Goal: Use online tool/utility: Use online tool/utility

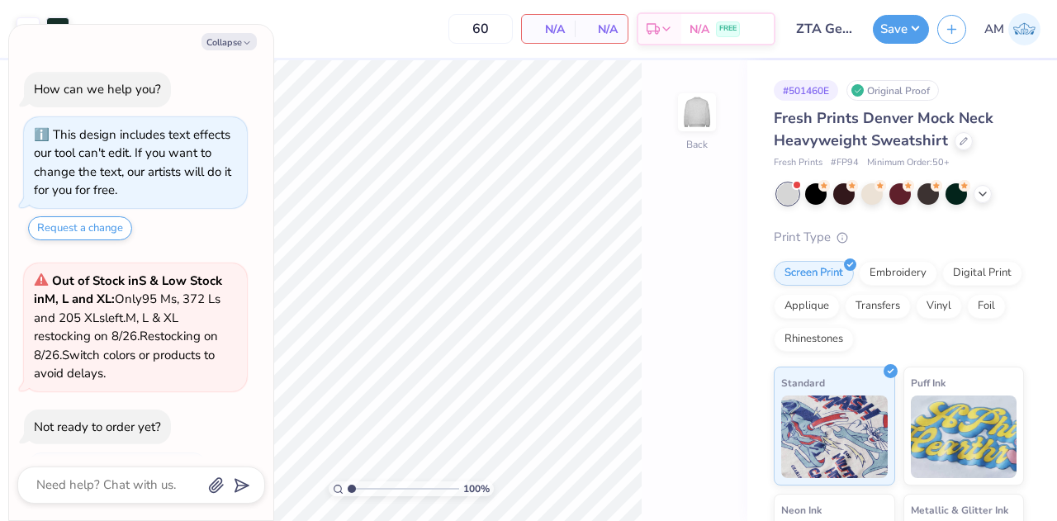
scroll to position [64, 0]
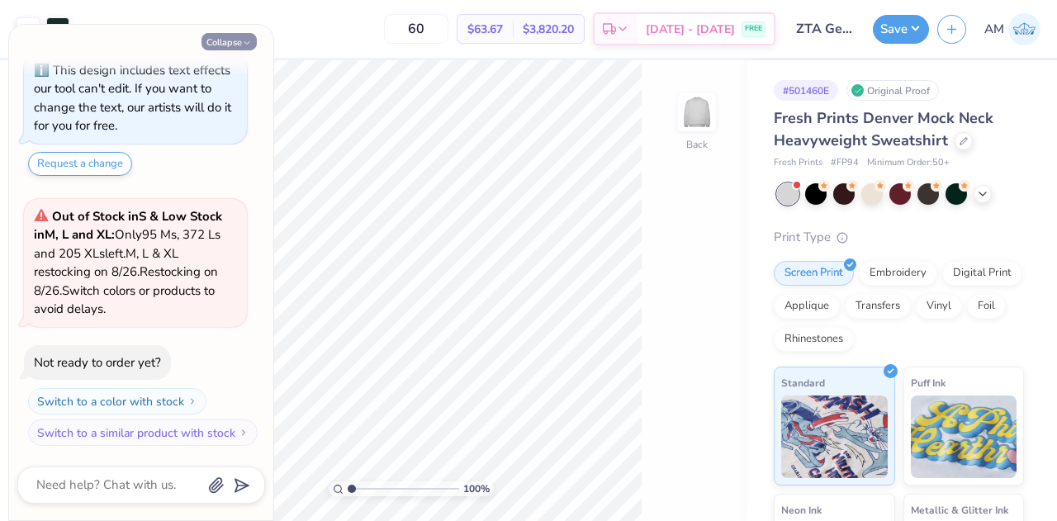
click at [242, 43] on icon "button" at bounding box center [247, 43] width 10 height 10
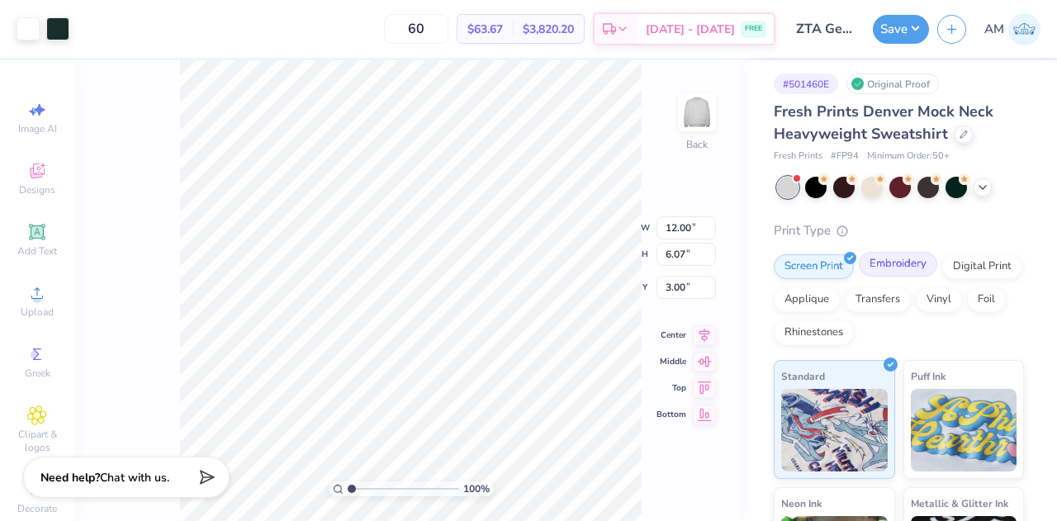
scroll to position [3, 0]
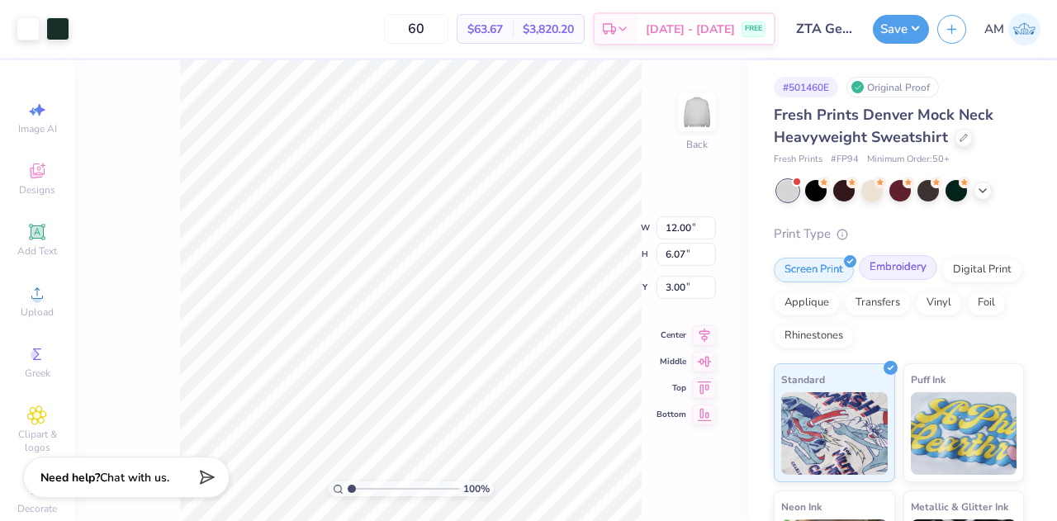
click at [900, 268] on div "Embroidery" at bounding box center [898, 267] width 78 height 25
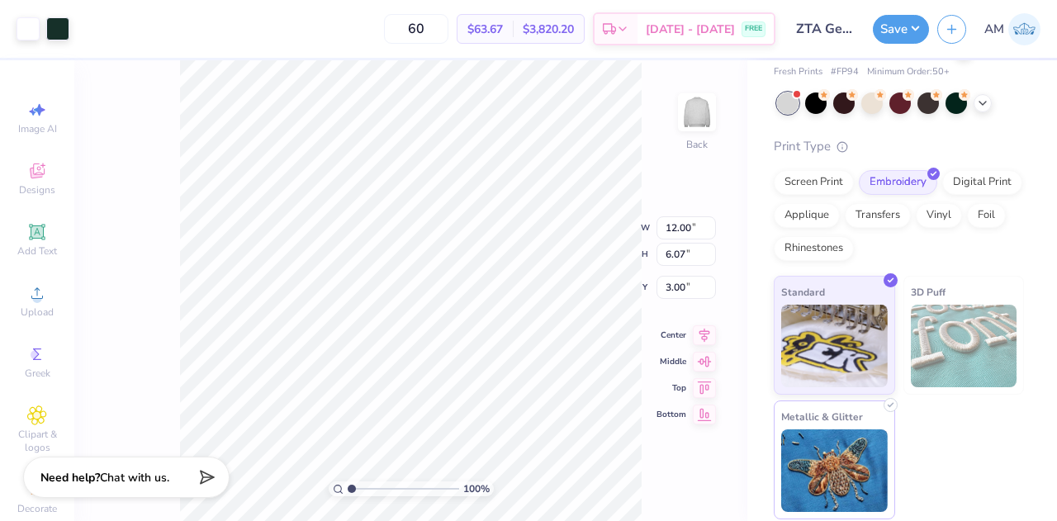
scroll to position [0, 0]
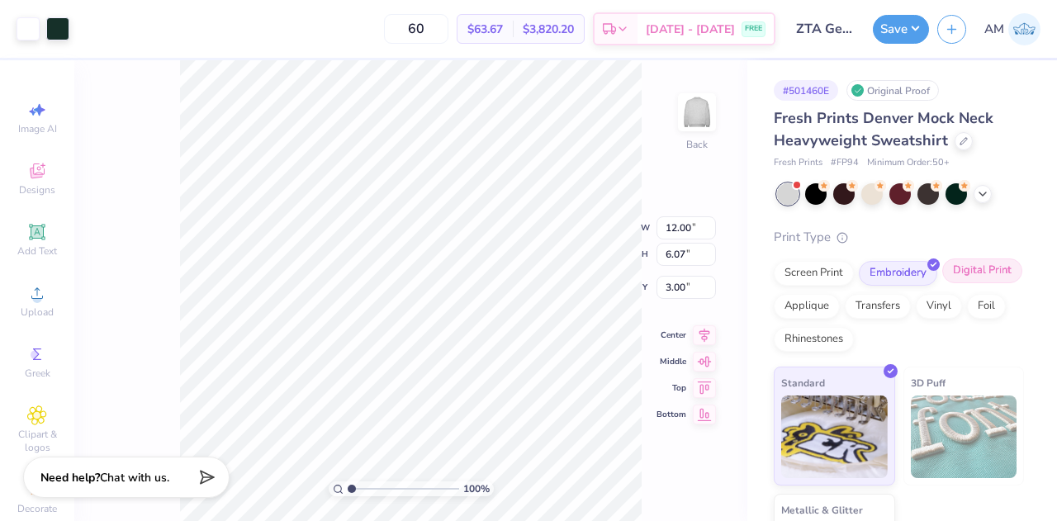
click at [943, 283] on div "Digital Print" at bounding box center [983, 271] width 80 height 25
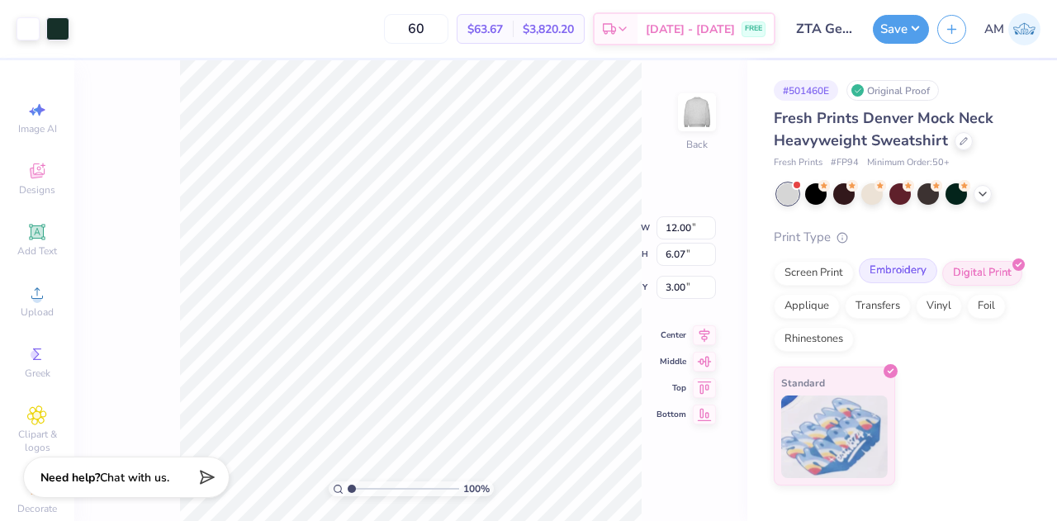
click at [910, 271] on div "Embroidery" at bounding box center [898, 271] width 78 height 25
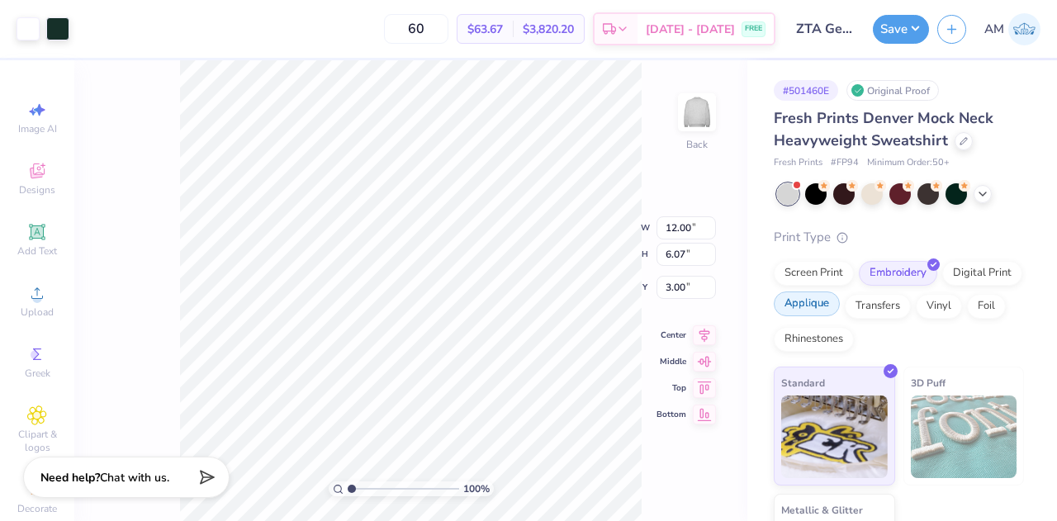
click at [840, 308] on div "Applique" at bounding box center [807, 304] width 66 height 25
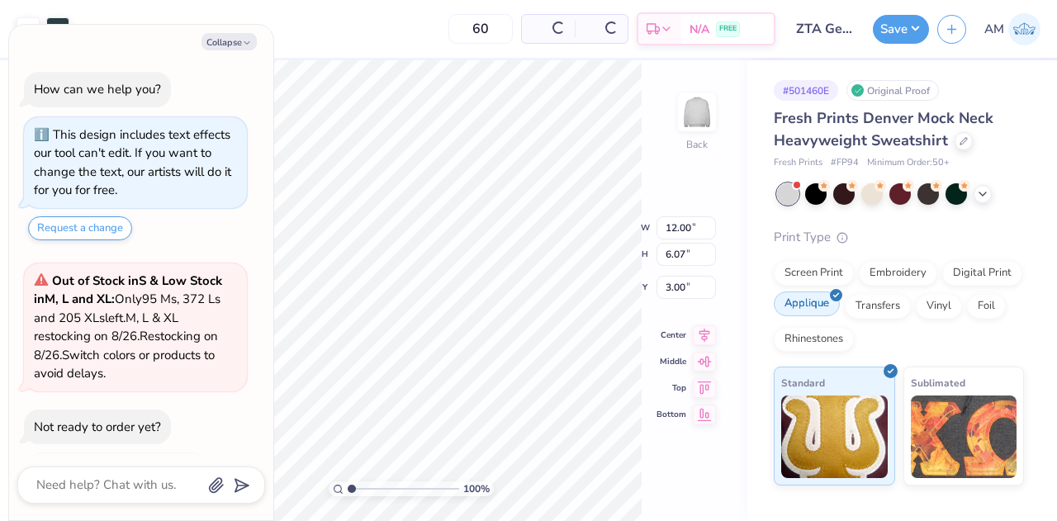
scroll to position [165, 0]
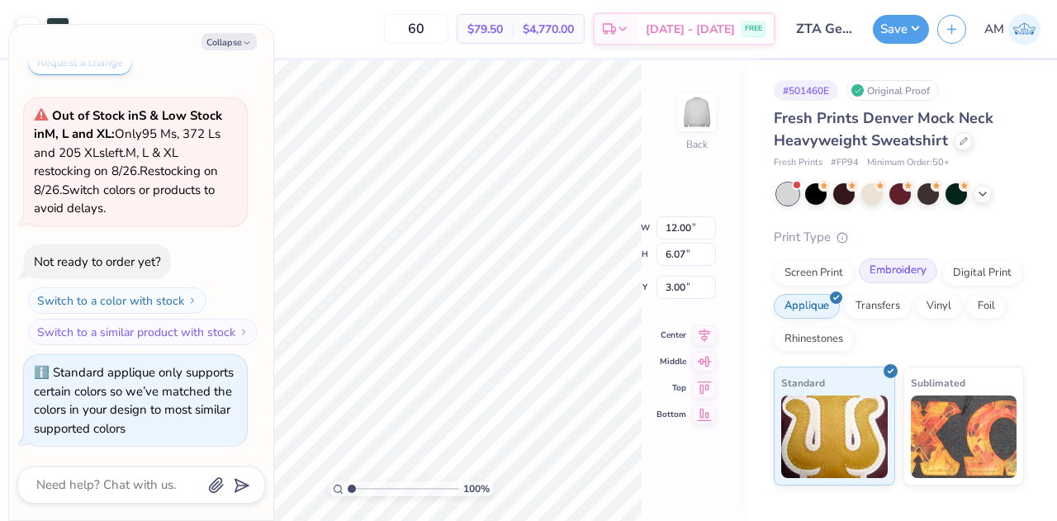
click at [914, 278] on div "Embroidery" at bounding box center [898, 271] width 78 height 25
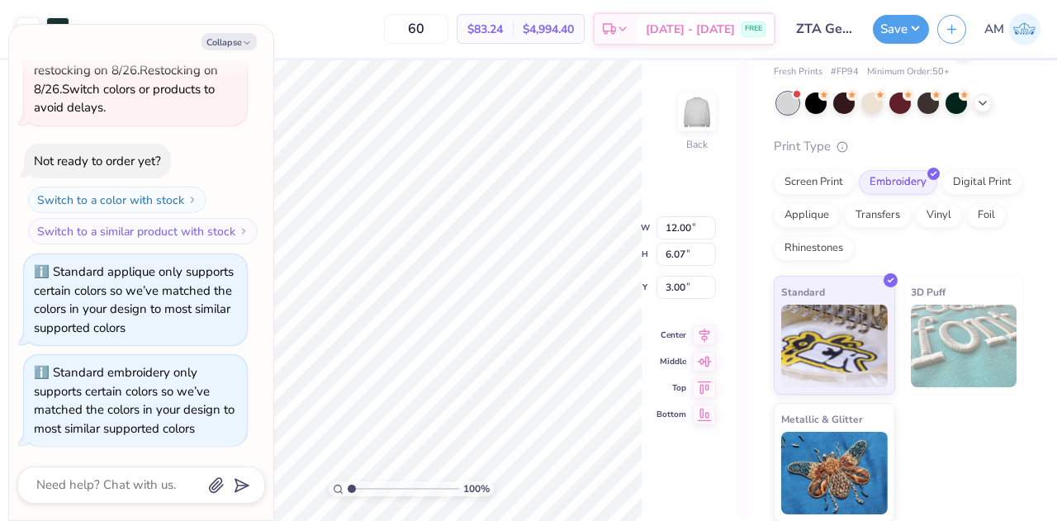
scroll to position [0, 0]
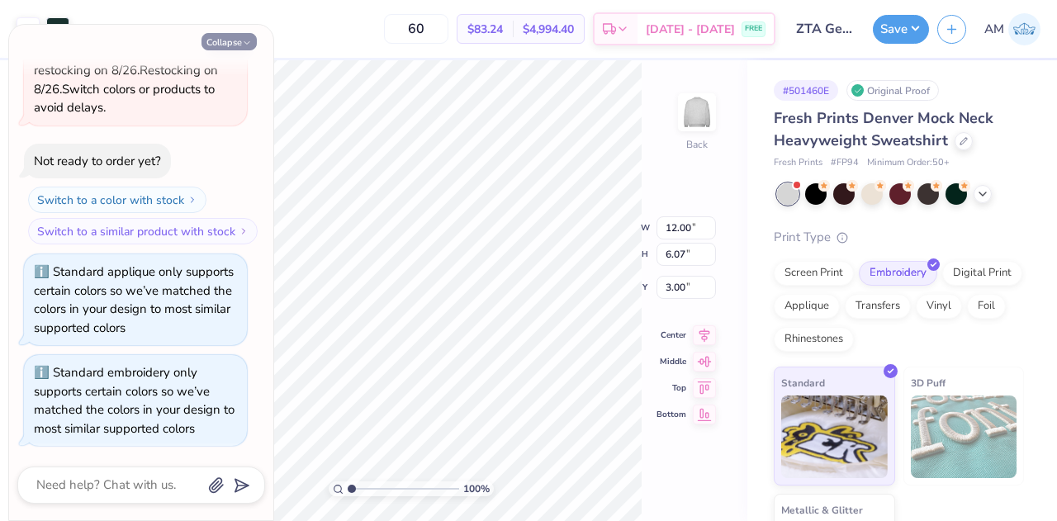
click at [228, 37] on button "Collapse" at bounding box center [229, 41] width 55 height 17
type textarea "x"
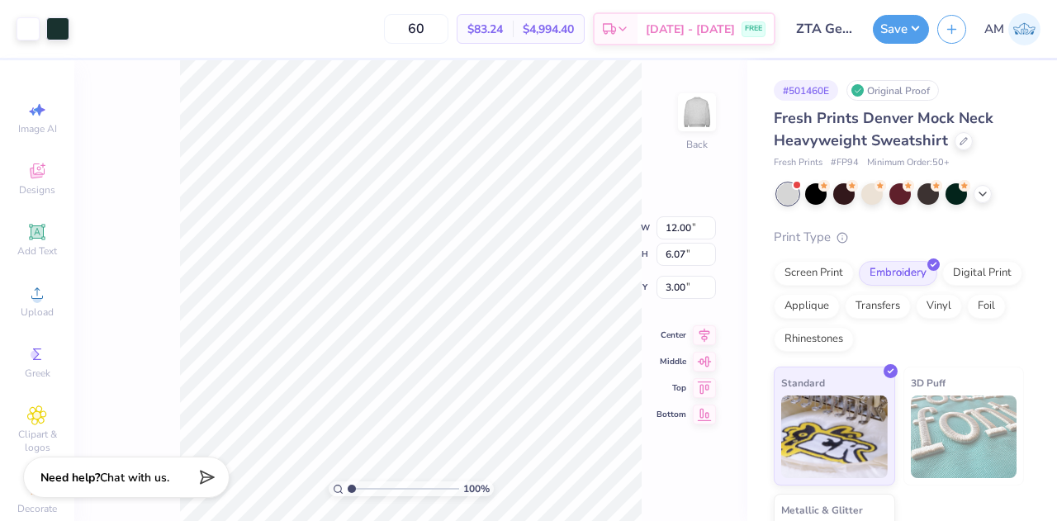
scroll to position [91, 0]
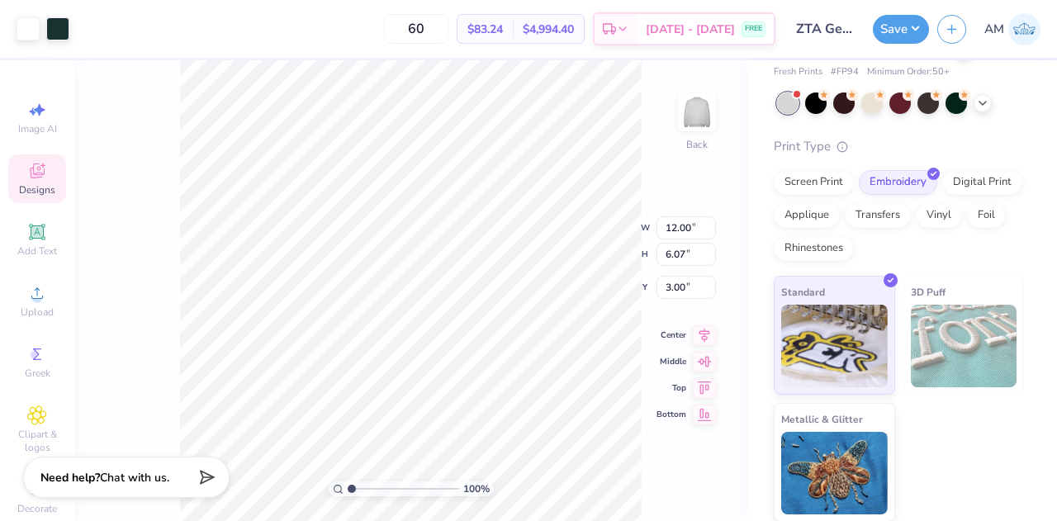
click at [38, 184] on span "Designs" at bounding box center [37, 189] width 36 height 13
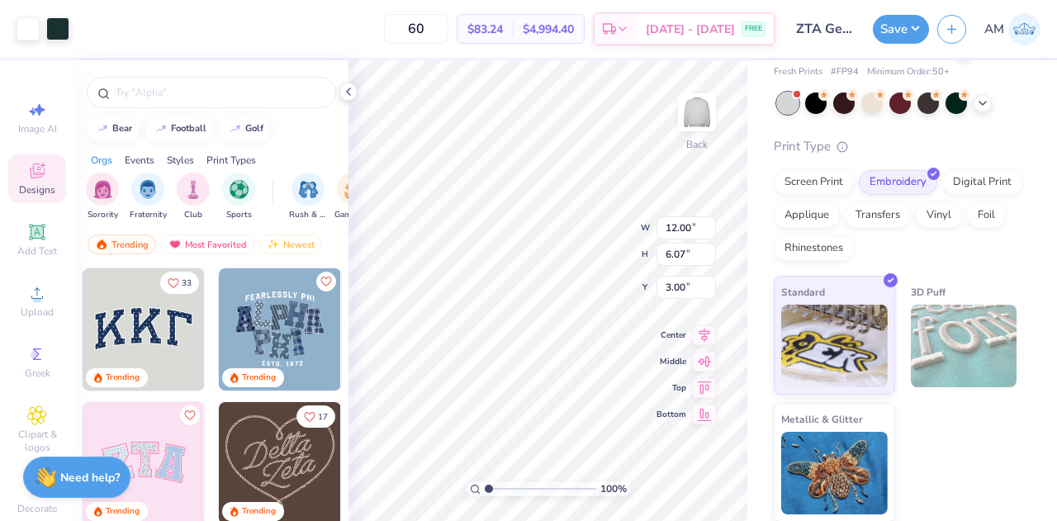
click at [36, 180] on icon at bounding box center [37, 171] width 20 height 20
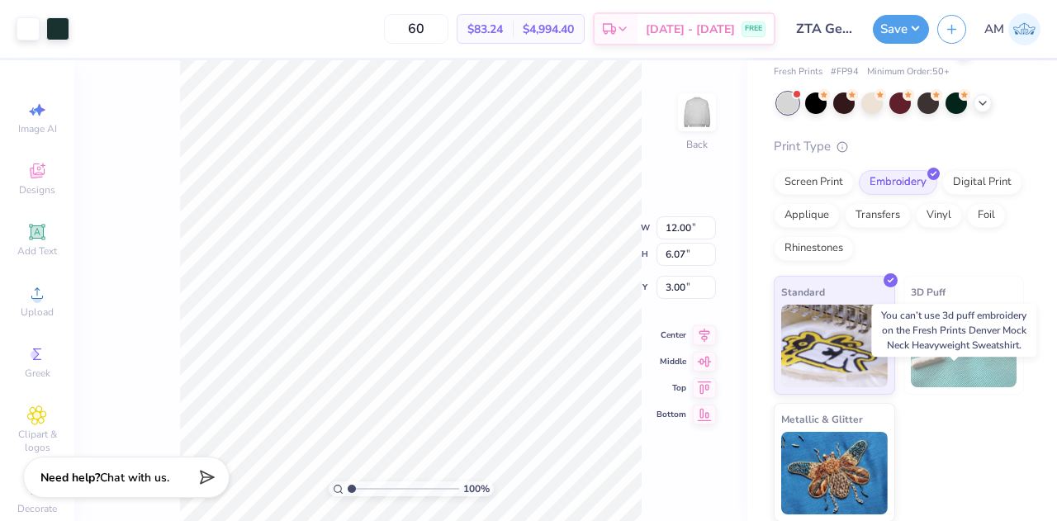
scroll to position [0, 0]
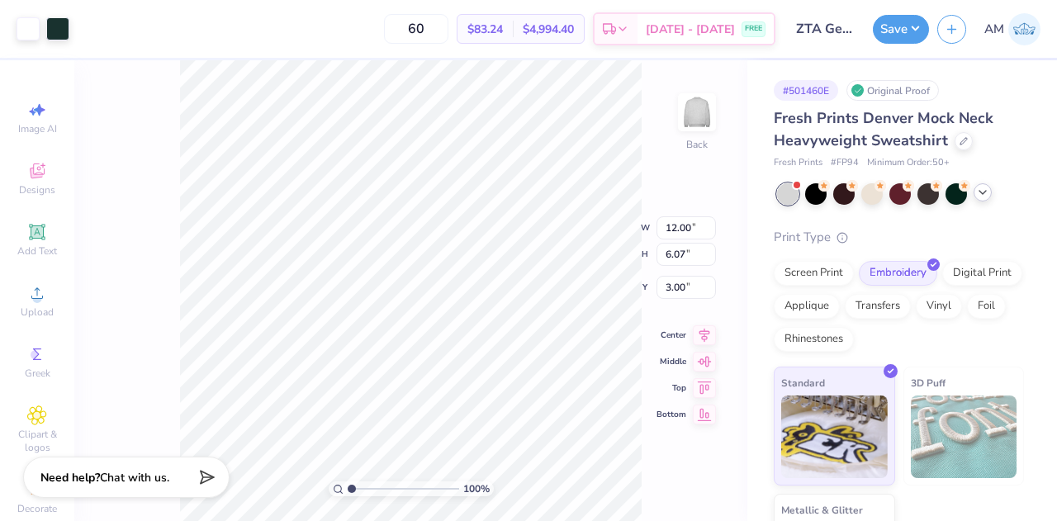
click at [981, 199] on div at bounding box center [983, 192] width 18 height 18
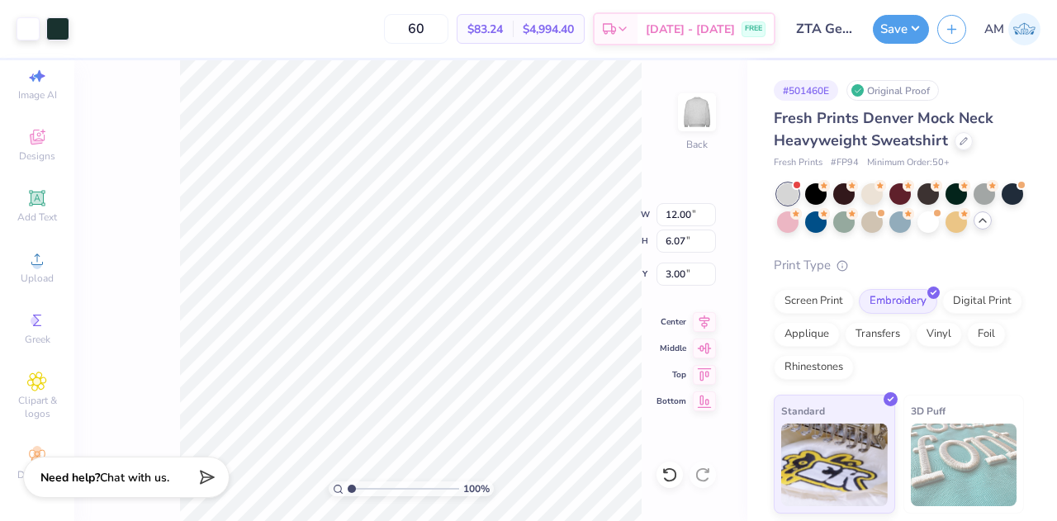
scroll to position [46, 0]
